Goal: Check status: Check status

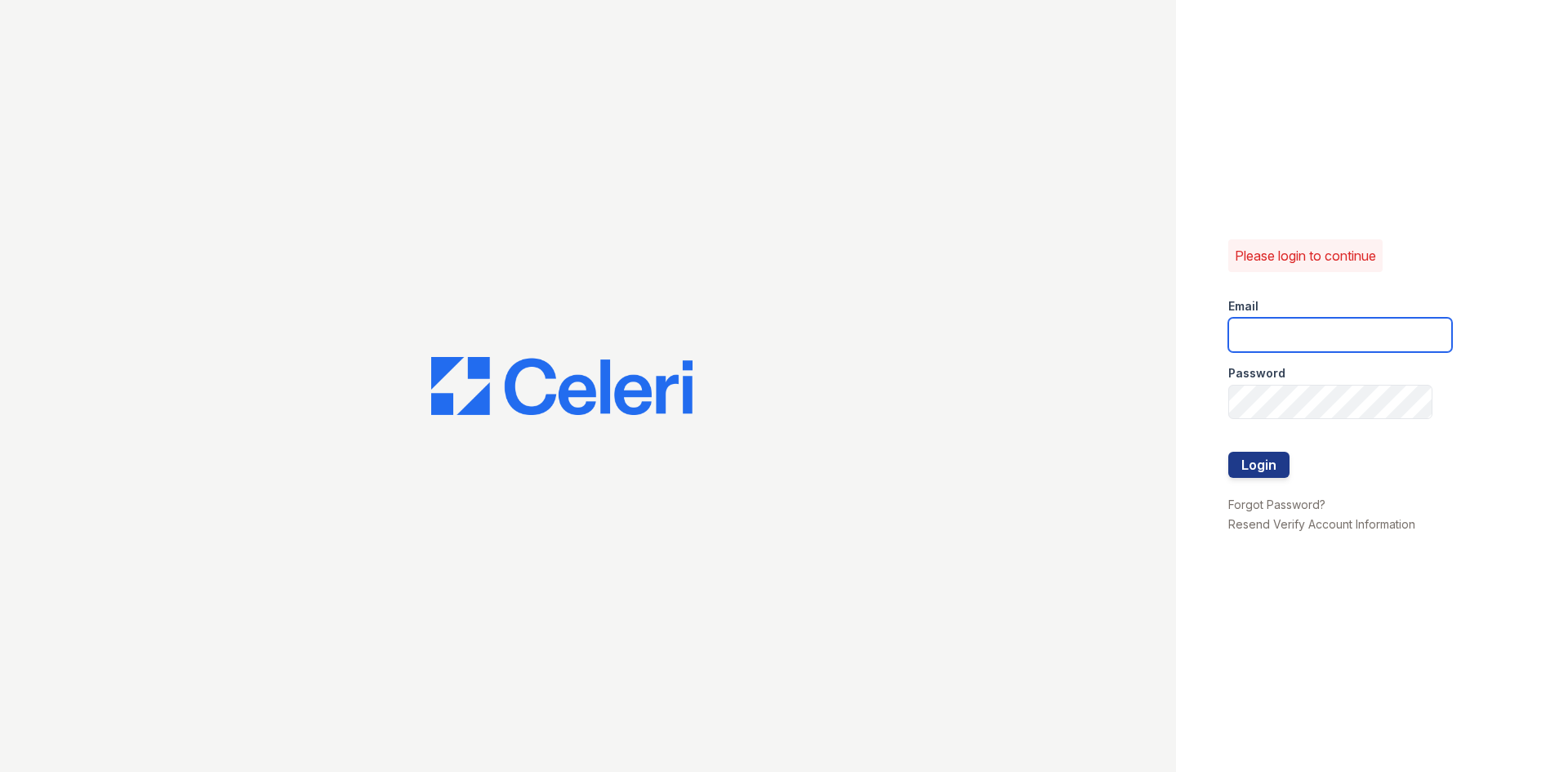
type input "[EMAIL_ADDRESS][DOMAIN_NAME]"
click at [1267, 475] on button "Login" at bounding box center [1259, 465] width 62 height 26
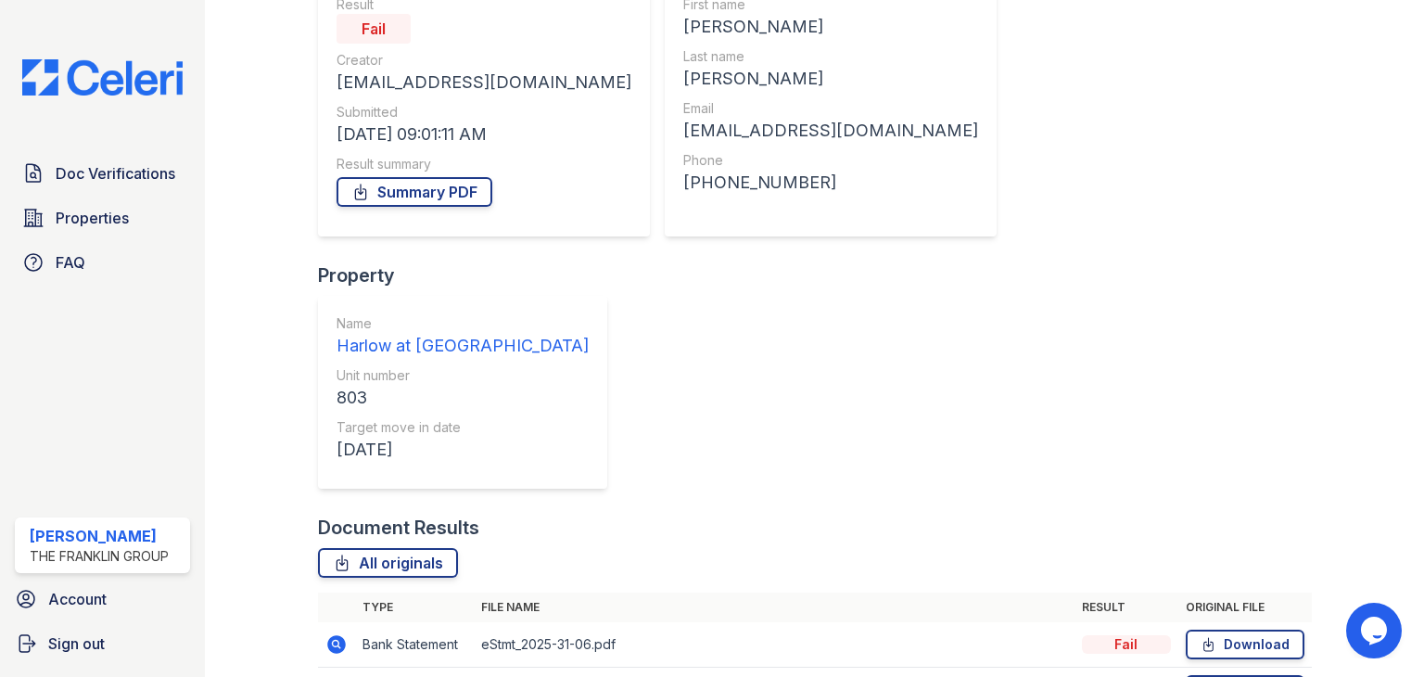
scroll to position [247, 0]
drag, startPoint x: 323, startPoint y: 384, endPoint x: 336, endPoint y: 386, distance: 14.0
click at [323, 621] on td at bounding box center [336, 643] width 37 height 45
click at [337, 634] on icon at bounding box center [336, 643] width 19 height 19
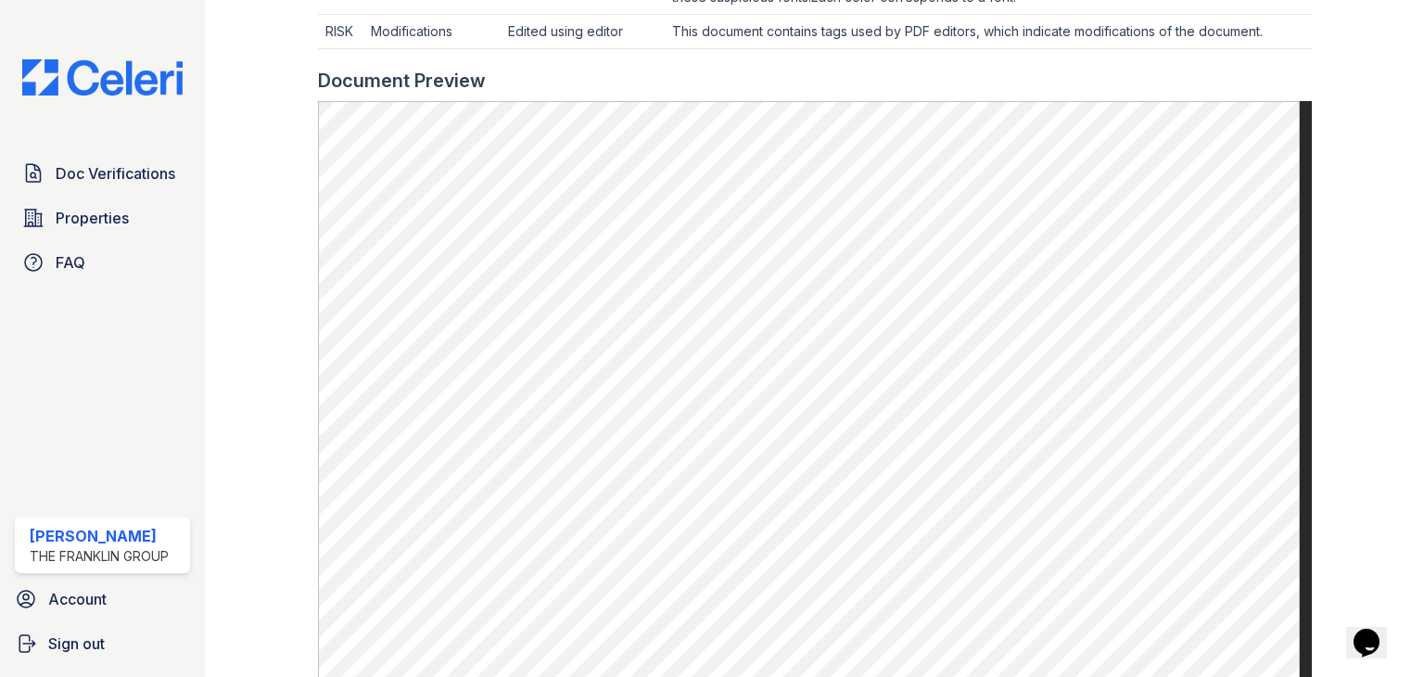
scroll to position [1274, 0]
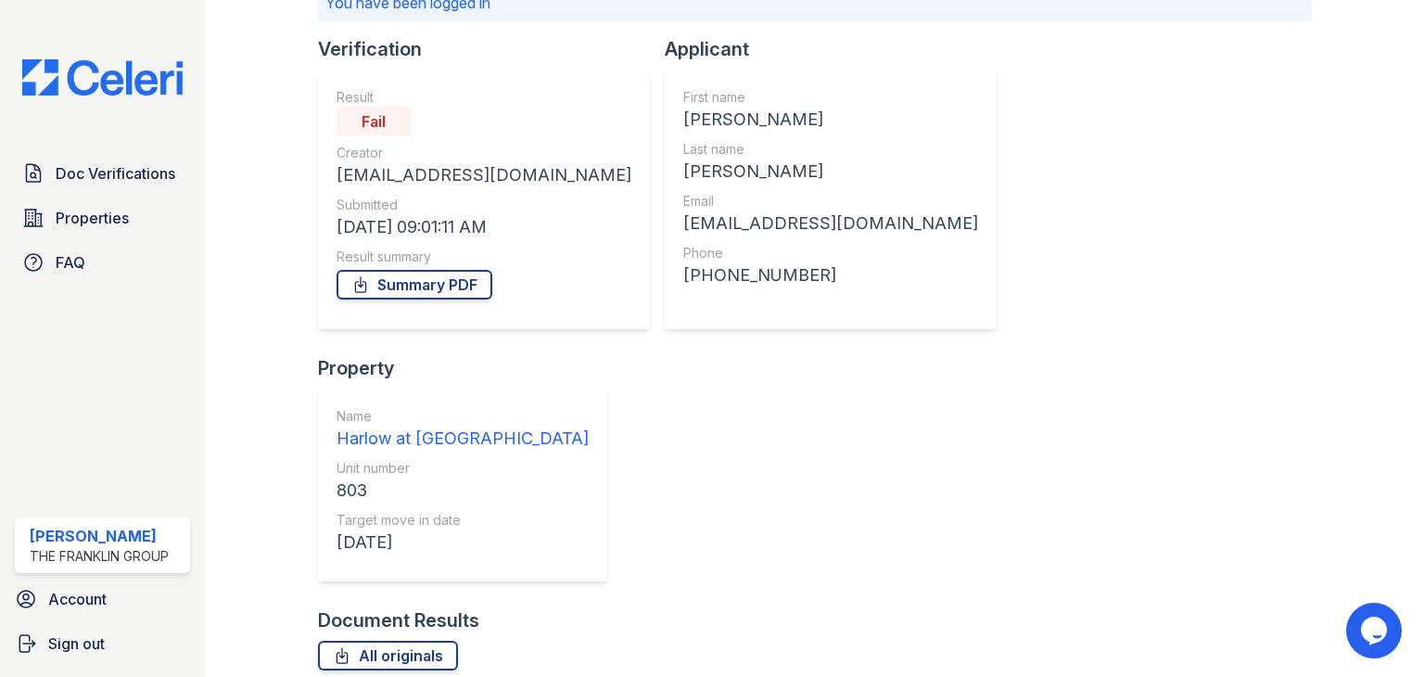
scroll to position [185, 0]
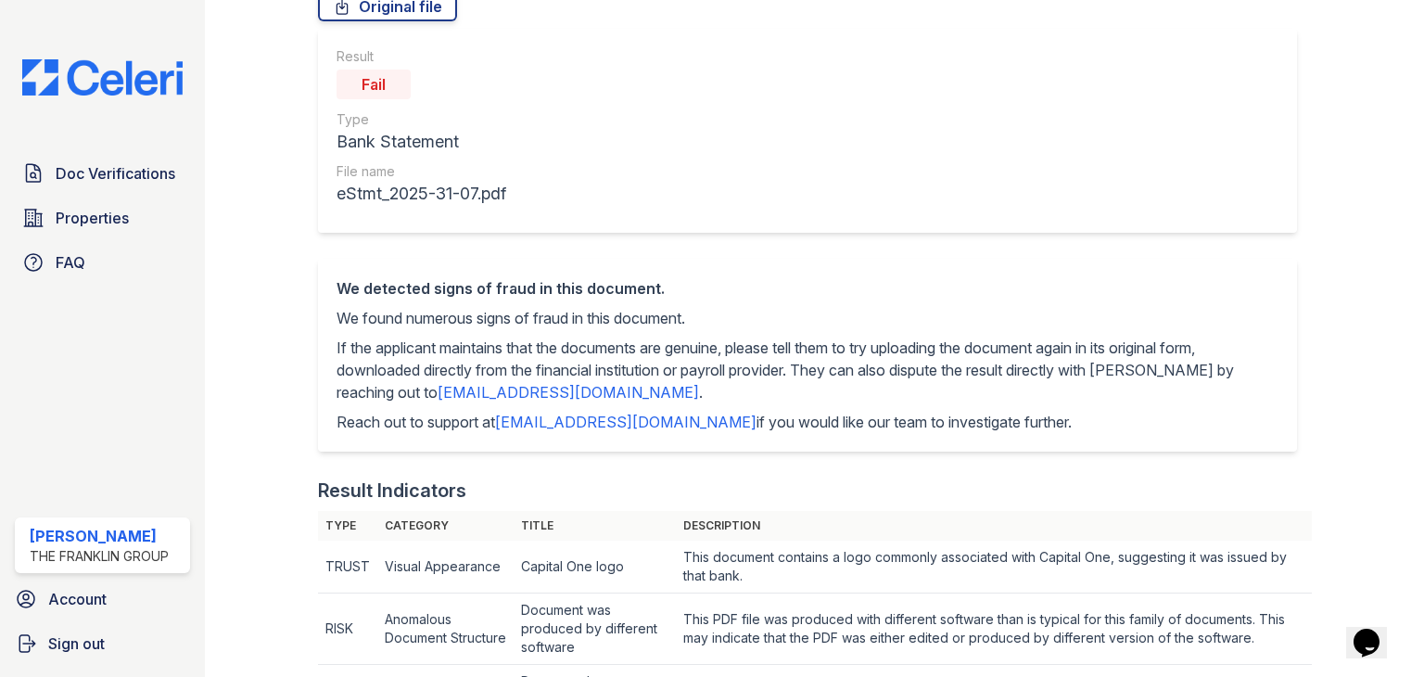
scroll to position [278, 0]
